Goal: Use online tool/utility: Utilize a website feature to perform a specific function

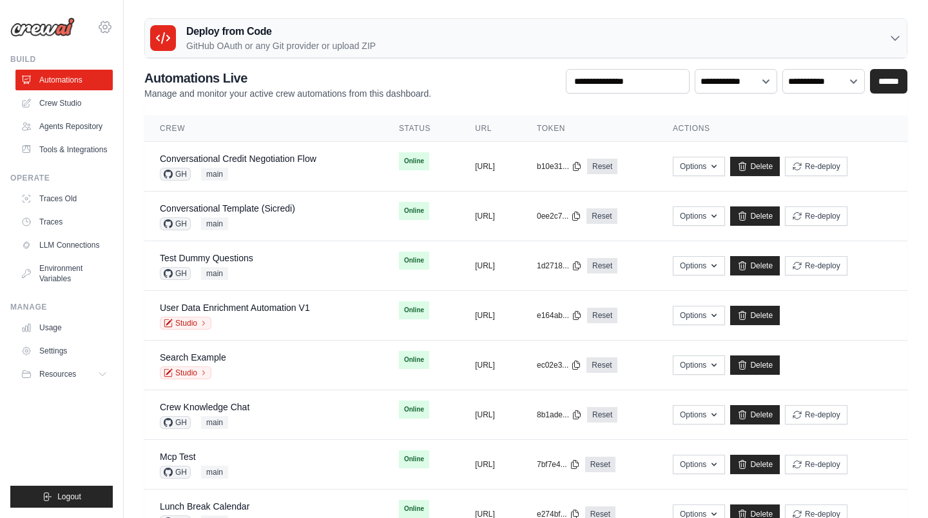
click at [106, 31] on icon at bounding box center [105, 26] width 12 height 11
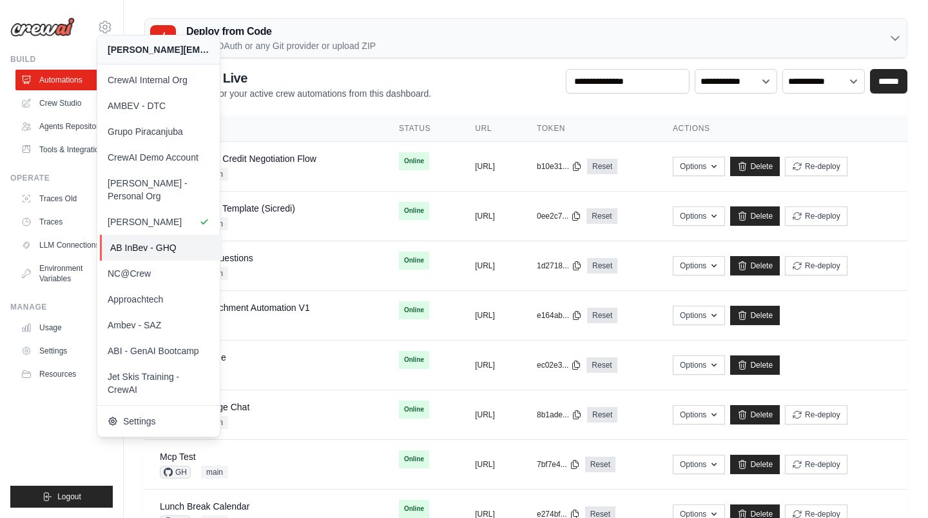
click at [179, 241] on span "AB InBev - GHQ" at bounding box center [161, 247] width 102 height 13
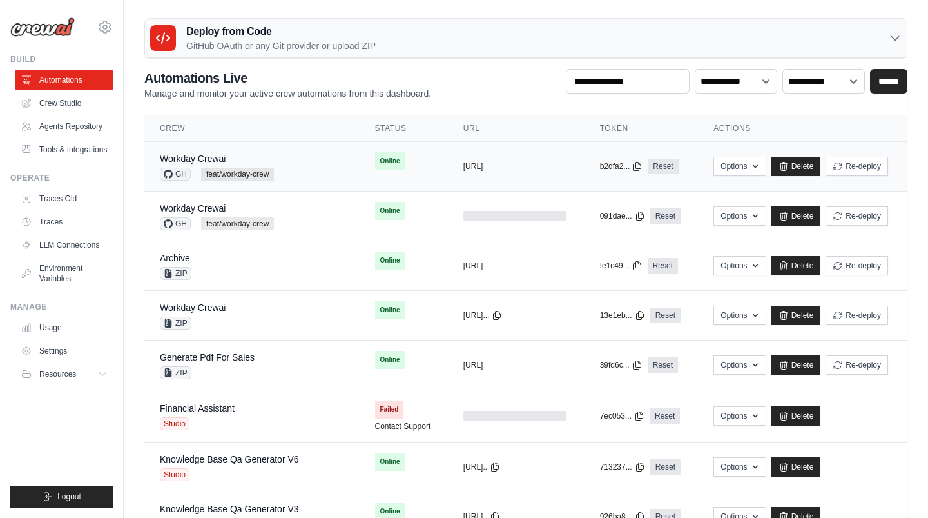
click at [240, 162] on div "Workday Crewai" at bounding box center [217, 158] width 114 height 13
click at [189, 157] on link "Workday Crewai" at bounding box center [193, 158] width 66 height 10
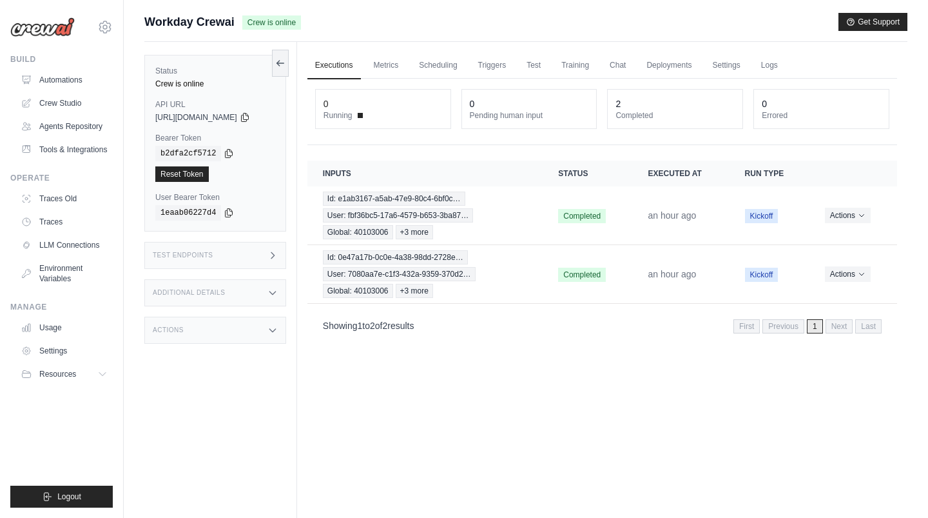
click at [242, 257] on div "Test Endpoints" at bounding box center [215, 255] width 142 height 27
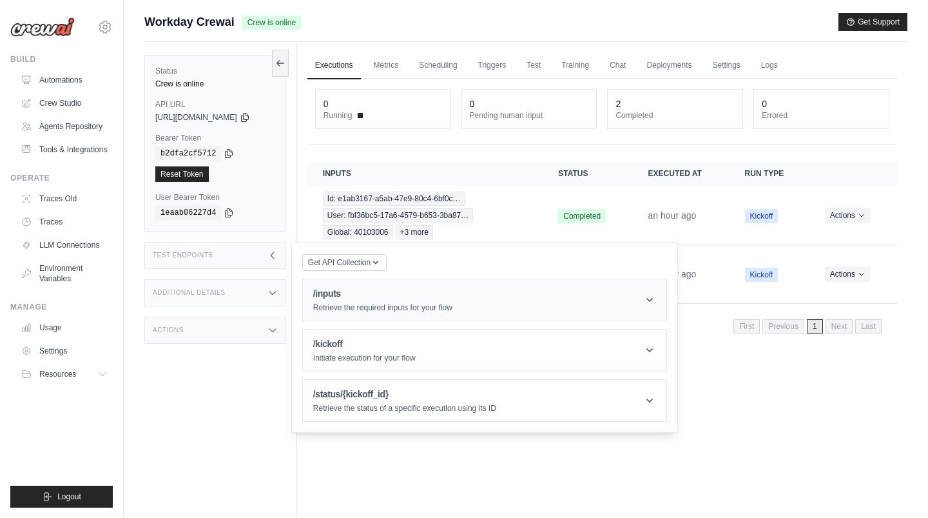
click at [380, 302] on p "Retrieve the required inputs for your flow" at bounding box center [382, 307] width 139 height 10
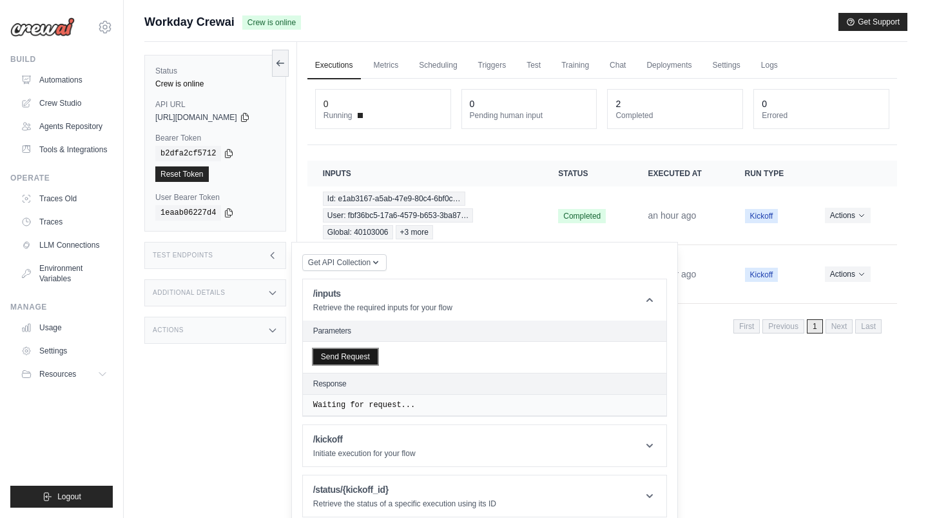
click at [370, 355] on button "Send Request" at bounding box center [345, 356] width 64 height 15
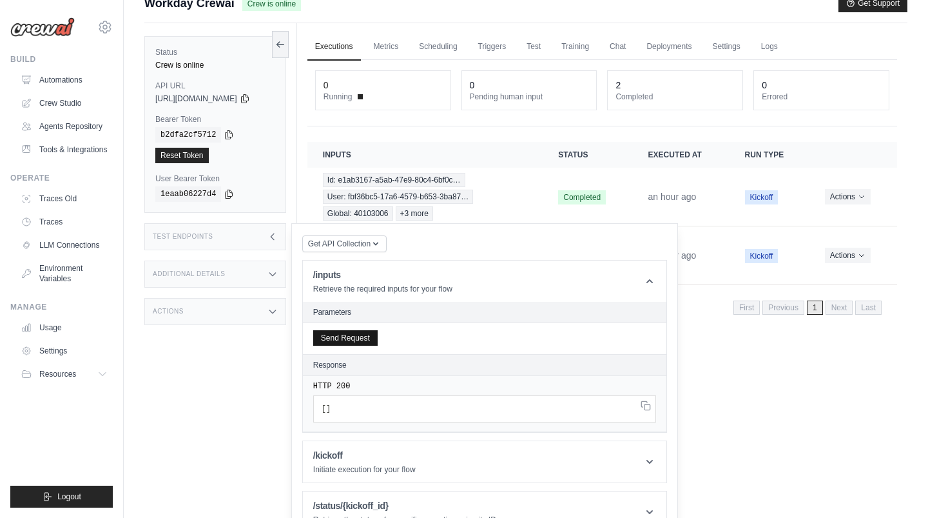
scroll to position [21, 0]
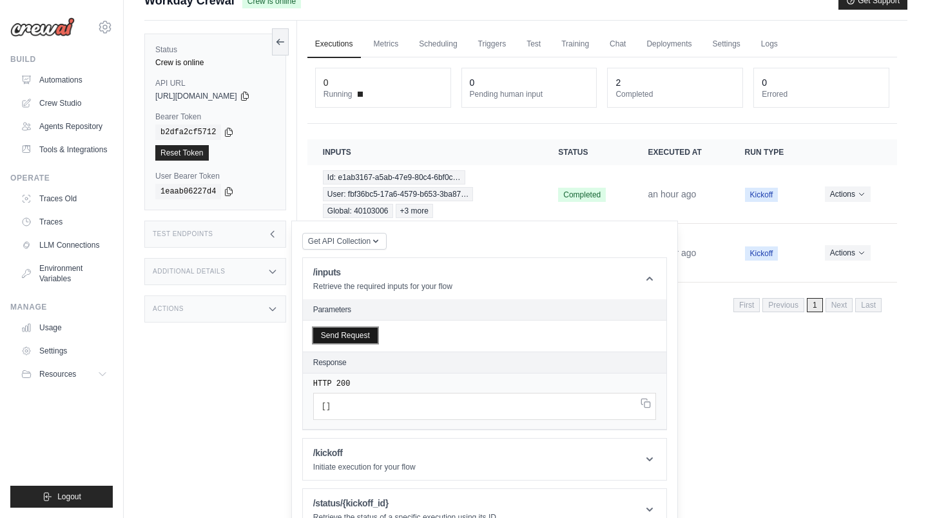
click at [361, 331] on button "Send Request" at bounding box center [345, 335] width 64 height 15
click at [201, 403] on div "Status Crew is online API URL copied https://workday-crewai-66d6d7a5-62da-4b58-…" at bounding box center [220, 280] width 153 height 518
click at [656, 277] on icon at bounding box center [649, 278] width 13 height 13
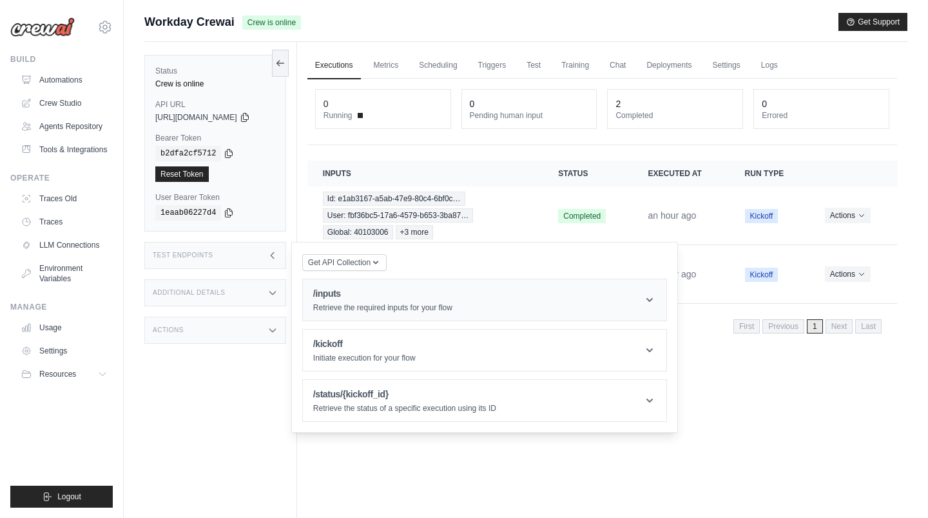
scroll to position [0, 0]
click at [378, 303] on p "Retrieve the required inputs for your flow" at bounding box center [382, 307] width 139 height 10
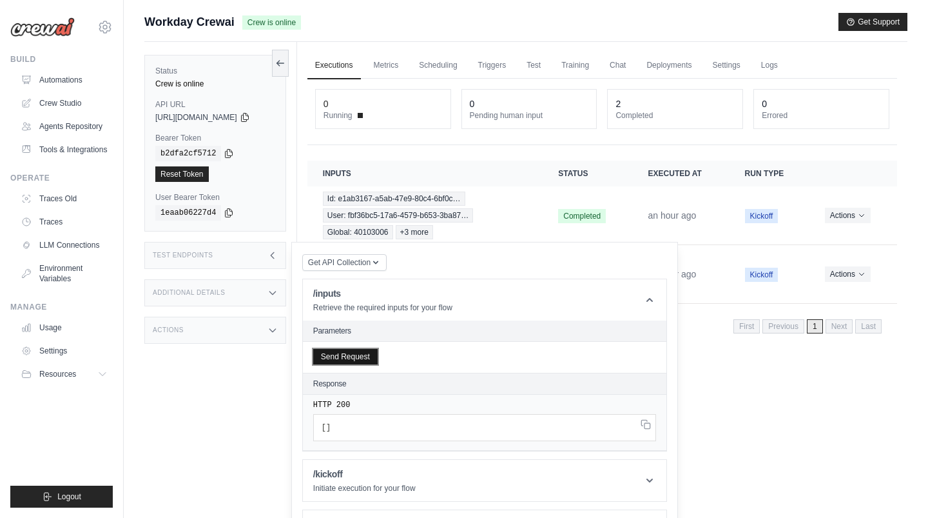
click at [350, 357] on button "Send Request" at bounding box center [345, 356] width 64 height 15
